Goal: Check status

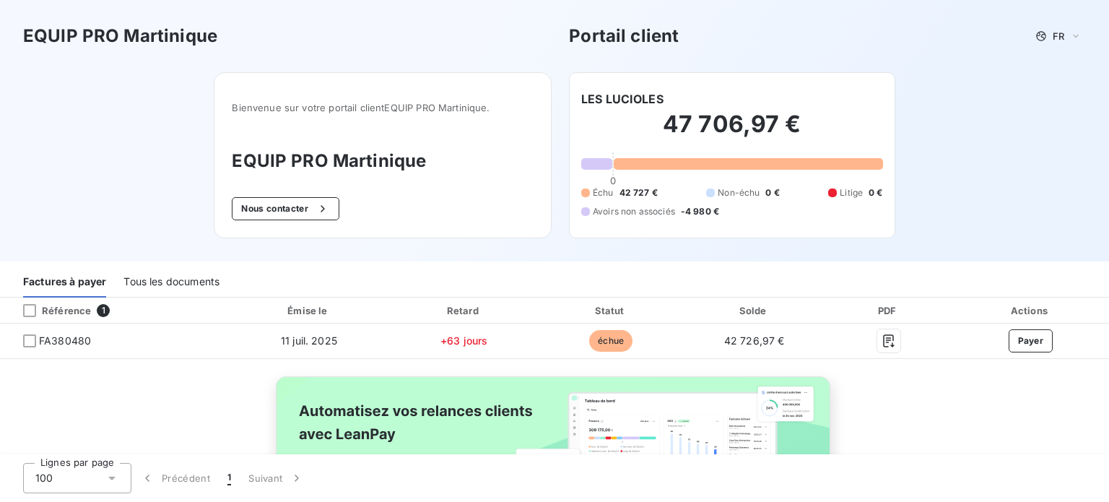
click at [596, 274] on div "Factures à payer Tous les documents" at bounding box center [554, 282] width 1109 height 30
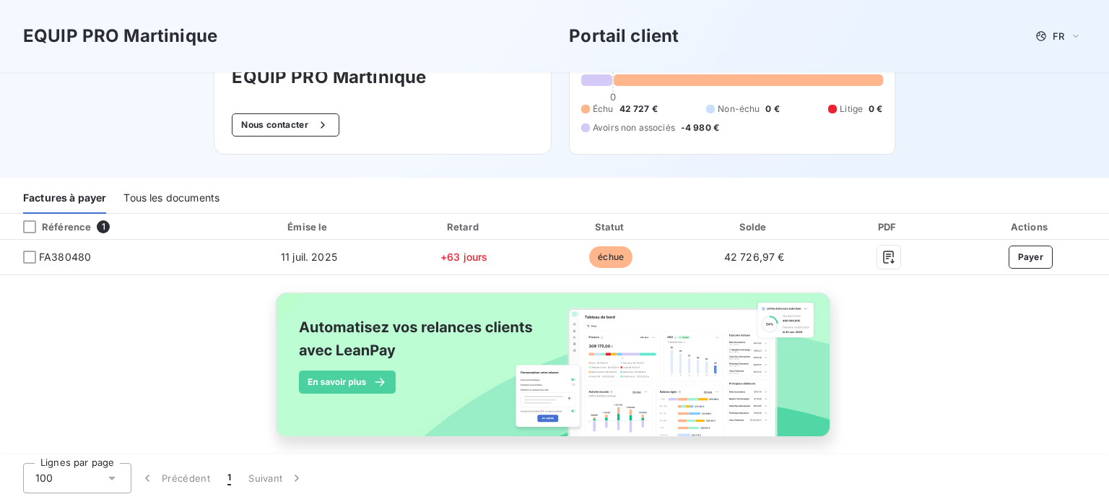
scroll to position [97, 0]
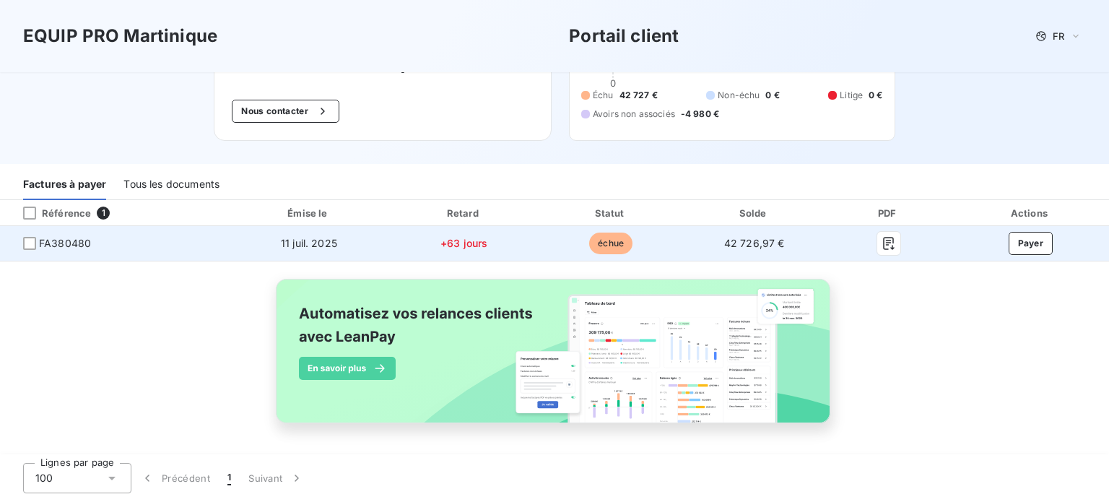
click at [64, 243] on span "FA380480" at bounding box center [65, 243] width 52 height 14
click at [58, 245] on span "FA380480" at bounding box center [65, 243] width 52 height 14
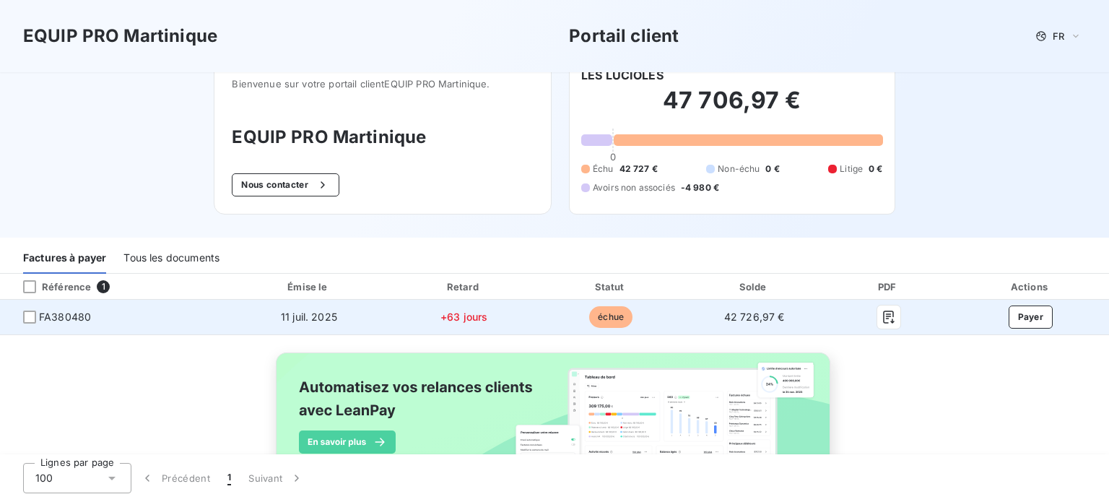
scroll to position [19, 0]
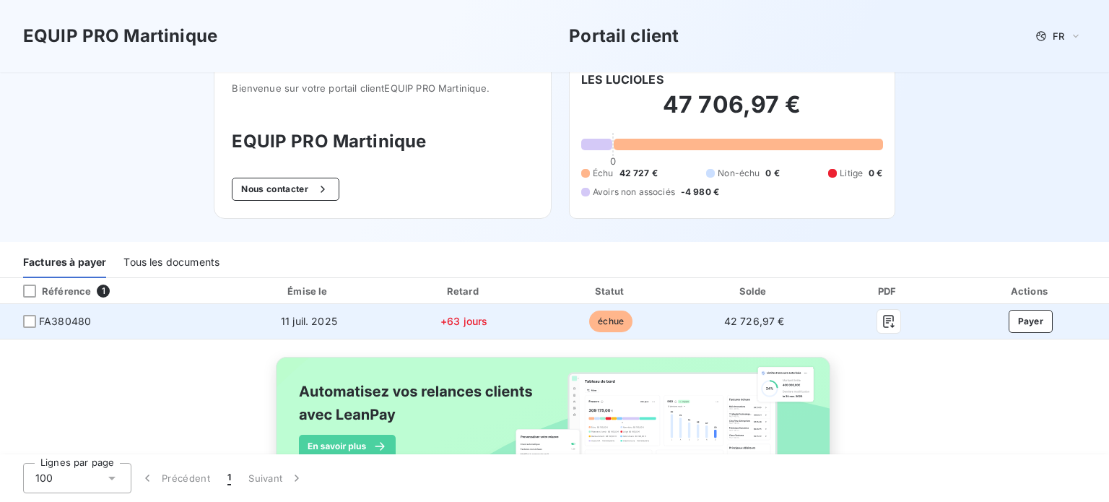
click at [58, 245] on div "Factures à payer Tous les documents" at bounding box center [554, 260] width 1109 height 36
